Goal: Check status: Check status

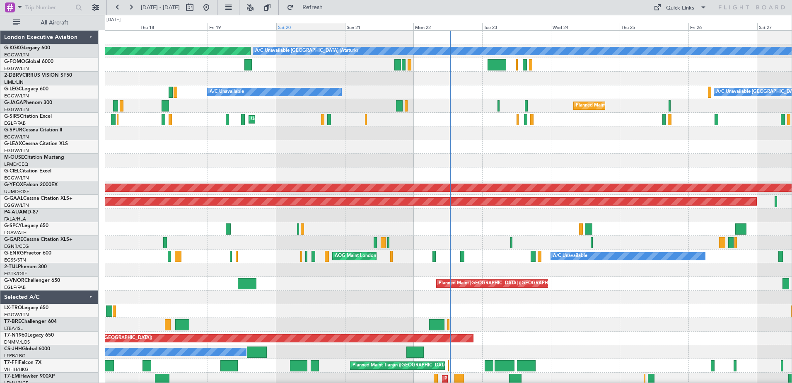
click at [308, 27] on div "Sat 20" at bounding box center [310, 26] width 69 height 7
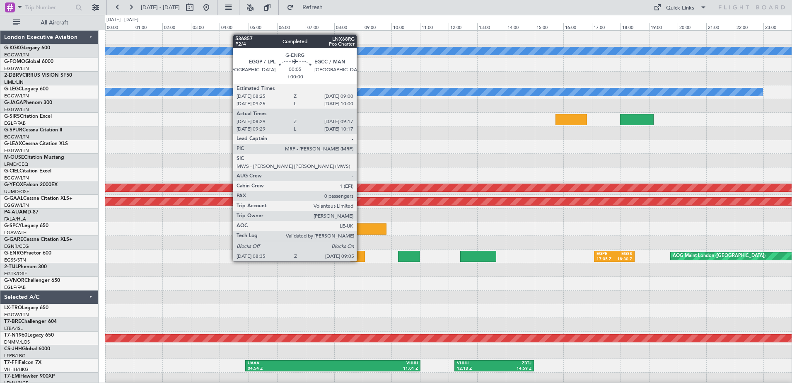
click at [360, 253] on div at bounding box center [357, 255] width 14 height 11
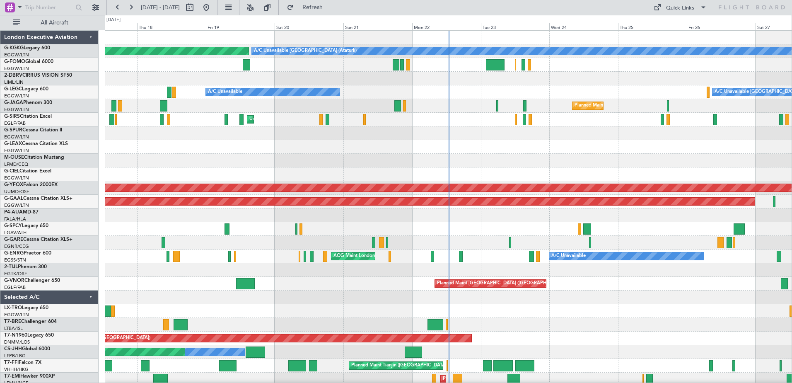
click at [295, 27] on div "Sat 20" at bounding box center [309, 26] width 69 height 7
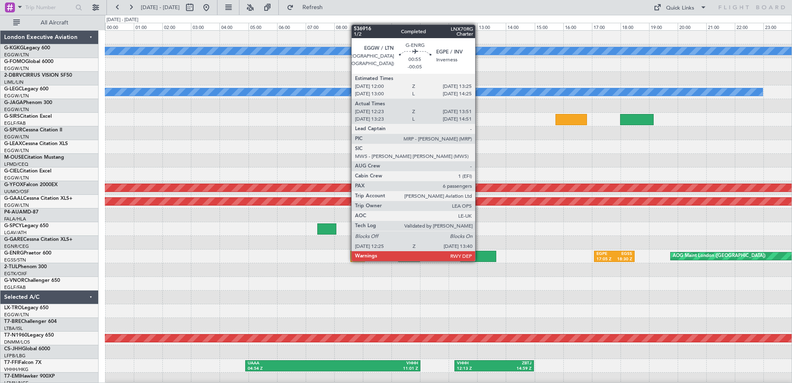
click at [479, 253] on div at bounding box center [478, 255] width 36 height 11
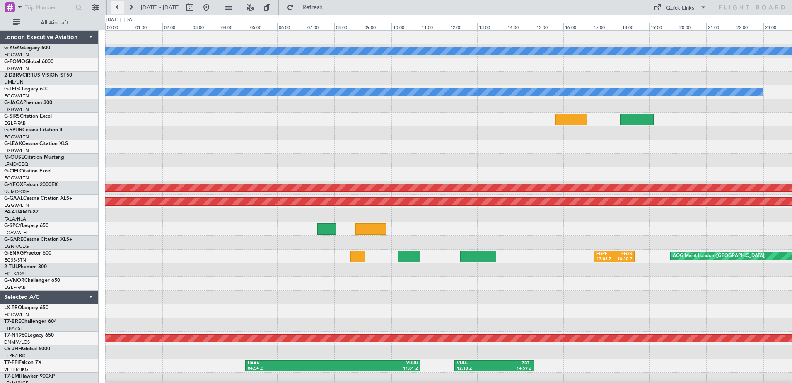
click at [118, 6] on button at bounding box center [117, 7] width 13 height 13
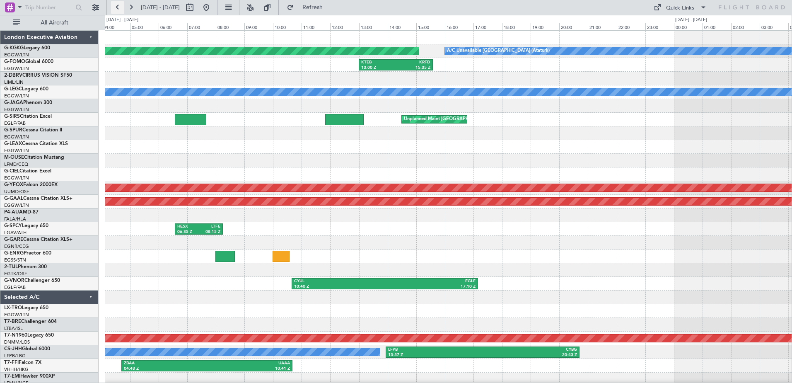
click at [118, 6] on button at bounding box center [117, 7] width 13 height 13
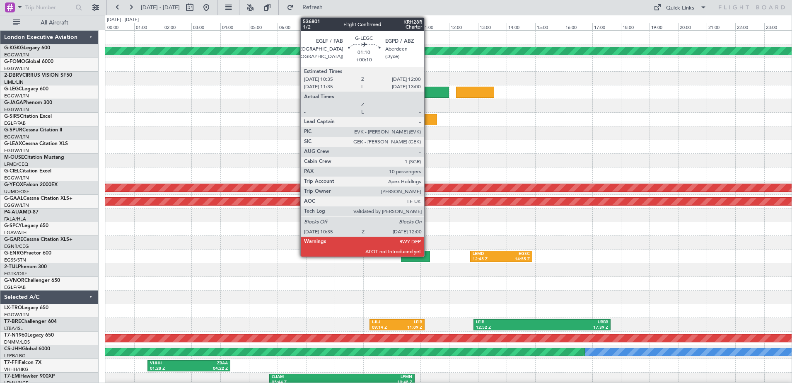
click at [428, 94] on div at bounding box center [428, 92] width 41 height 11
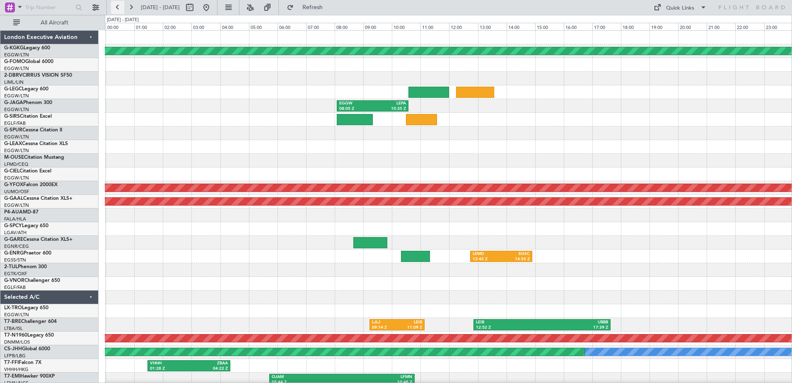
click at [118, 5] on button at bounding box center [117, 7] width 13 height 13
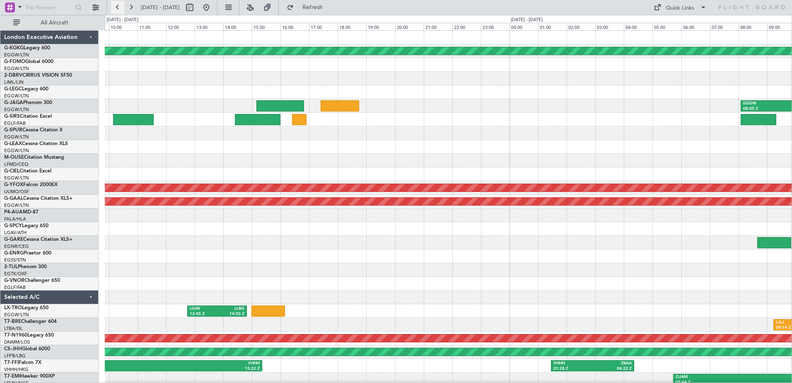
click at [118, 5] on button at bounding box center [117, 7] width 13 height 13
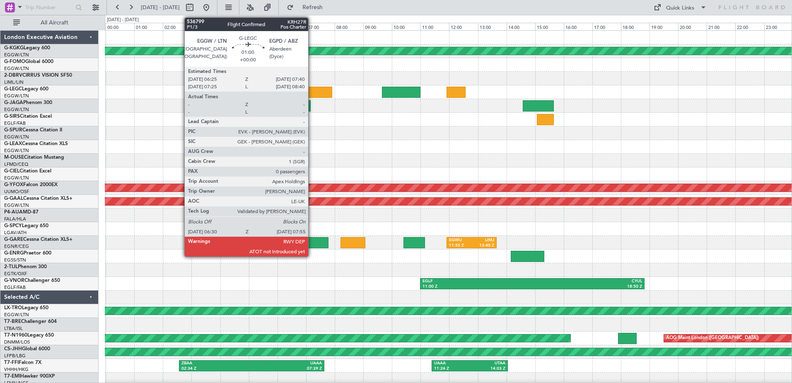
click at [312, 91] on div at bounding box center [311, 92] width 41 height 11
